Goal: Find specific page/section

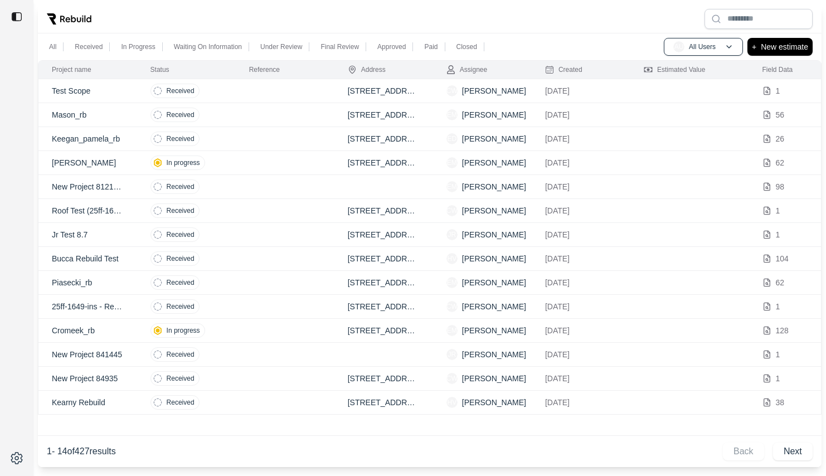
click at [614, 14] on div at bounding box center [429, 18] width 783 height 29
click at [237, 95] on td at bounding box center [285, 91] width 99 height 24
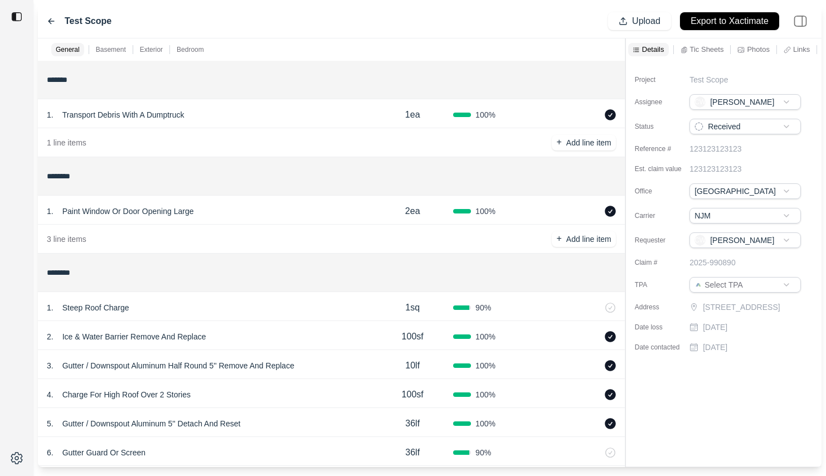
click at [53, 13] on div "Test Scope Upload Export to Xactimate" at bounding box center [429, 21] width 783 height 34
click at [48, 23] on icon at bounding box center [51, 21] width 9 height 9
